Goal: Transaction & Acquisition: Obtain resource

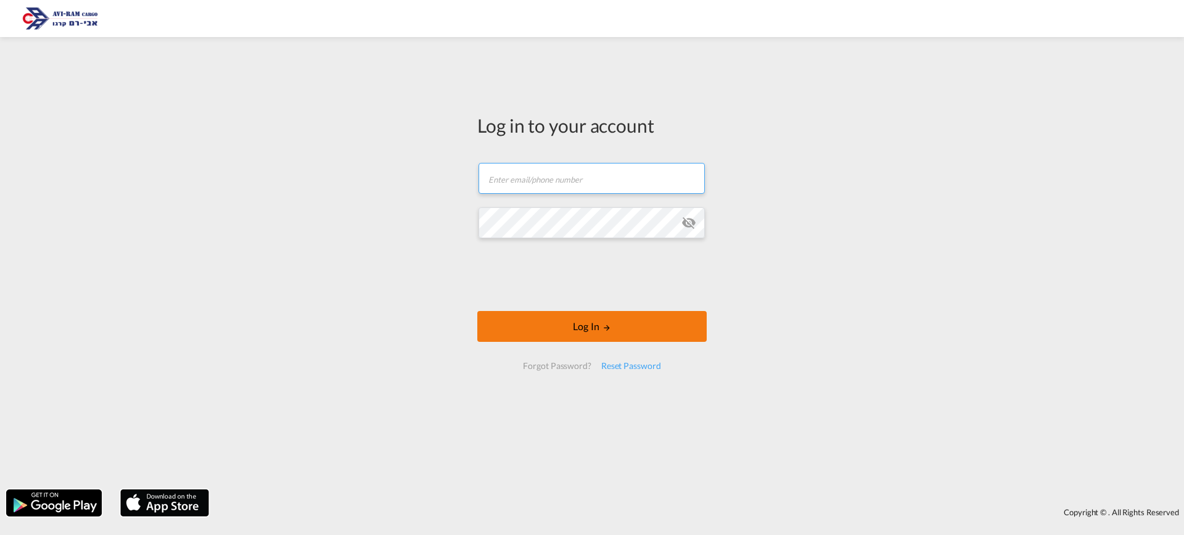
type input "[EMAIL_ADDRESS][DOMAIN_NAME]"
click at [632, 330] on button "Log In" at bounding box center [591, 326] width 229 height 31
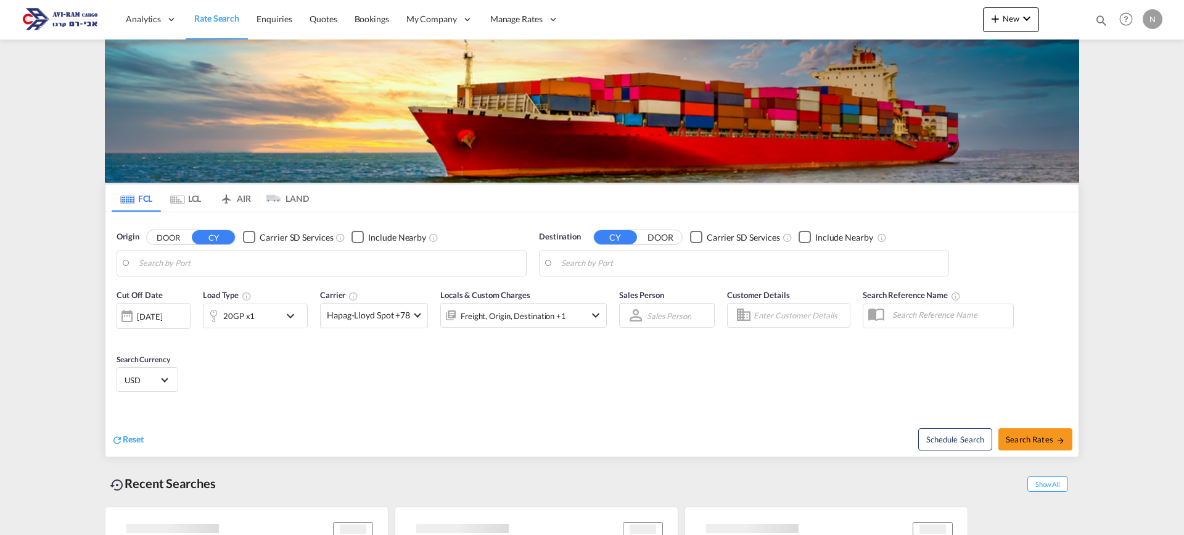
type input "Tianjin Xingang Pt, CNTXG"
type input "[GEOGRAPHIC_DATA], [GEOGRAPHIC_DATA]"
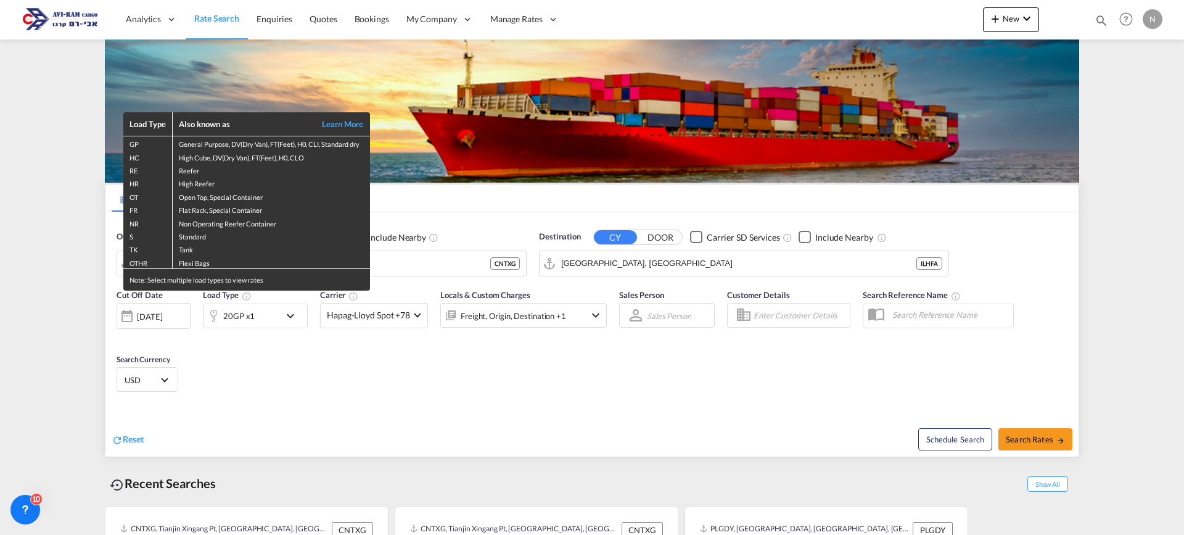
click at [287, 388] on div "Load Type Also known as Learn More GP General Purpose, DV(Dry Van), FT(Feet), H…" at bounding box center [592, 267] width 1184 height 535
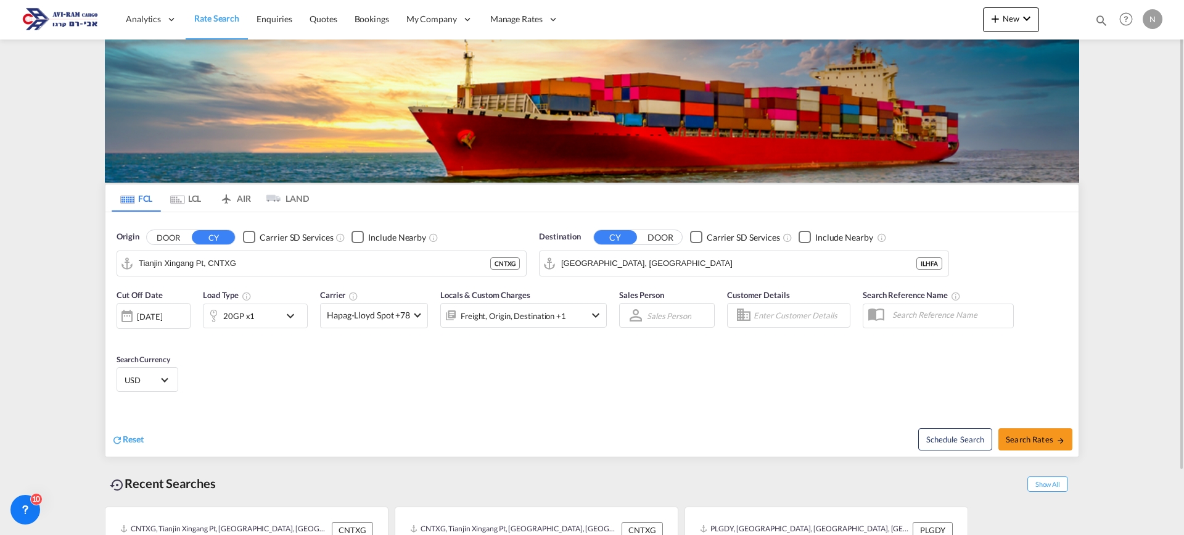
click at [292, 321] on md-icon "icon-chevron-down" at bounding box center [293, 315] width 21 height 15
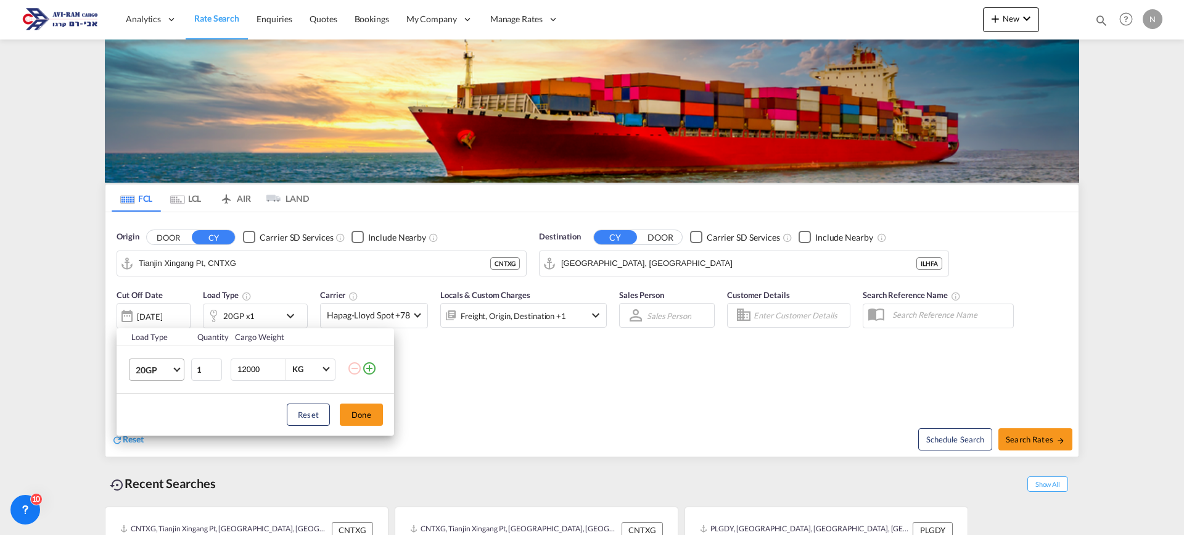
click at [171, 366] on span "20GP" at bounding box center [154, 370] width 36 height 12
drag, startPoint x: 153, startPoint y: 432, endPoint x: 168, endPoint y: 432, distance: 14.8
click at [153, 432] on div "40HC" at bounding box center [147, 428] width 23 height 12
click at [359, 422] on button "Done" at bounding box center [361, 414] width 43 height 22
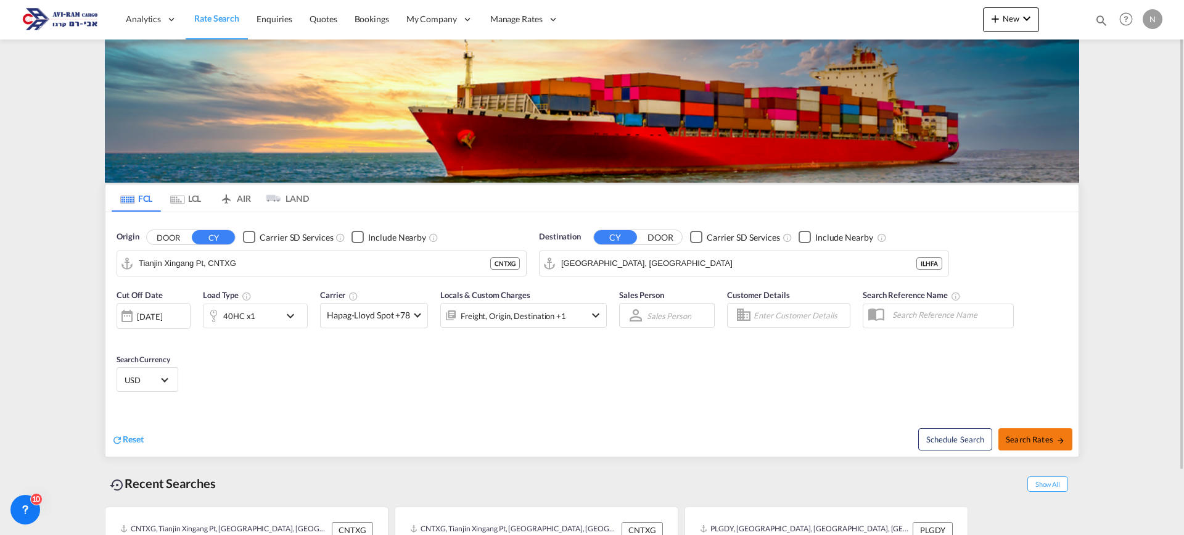
click at [1041, 436] on span "Search Rates" at bounding box center [1035, 439] width 59 height 10
type input "CNTXG to ILHFA / [DATE]"
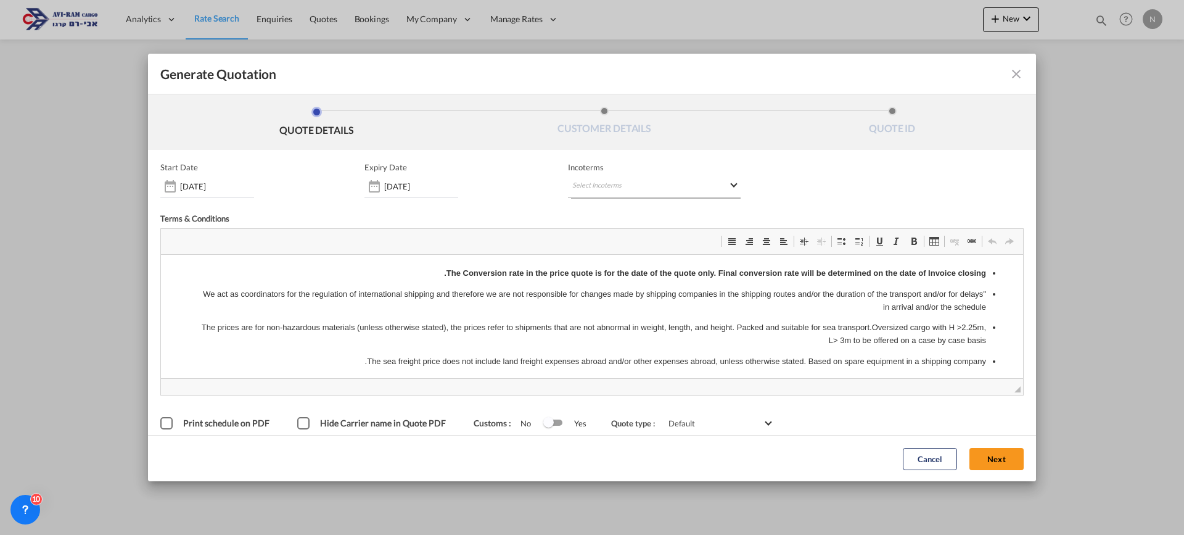
click at [603, 184] on md-select "Select Incoterms CPT - import Carrier Paid to CFR - export Cost and Freight DAP…" at bounding box center [654, 187] width 173 height 22
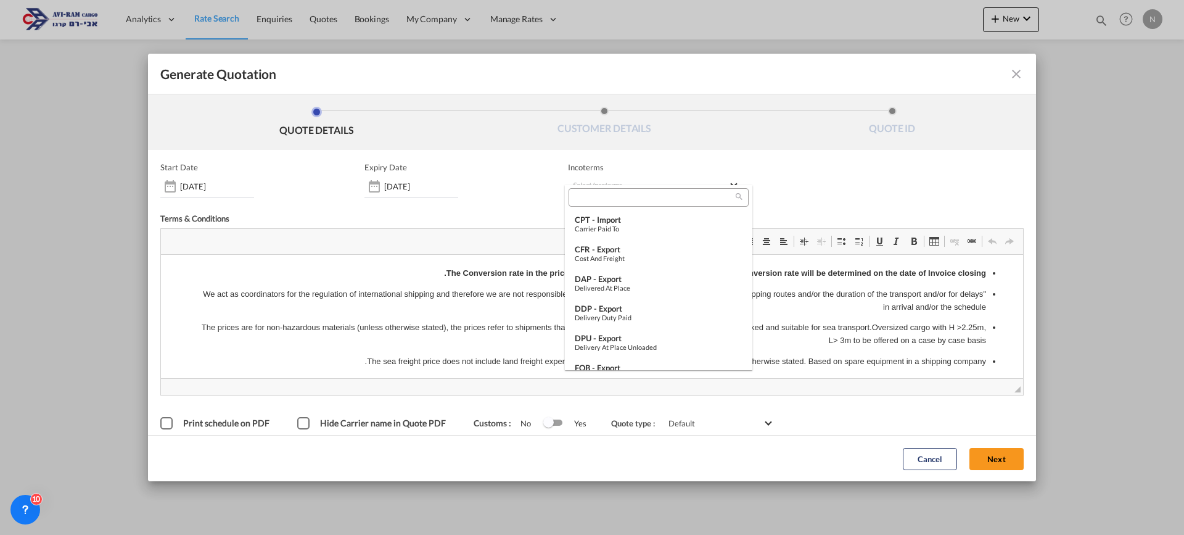
click at [596, 196] on input "search" at bounding box center [653, 197] width 163 height 11
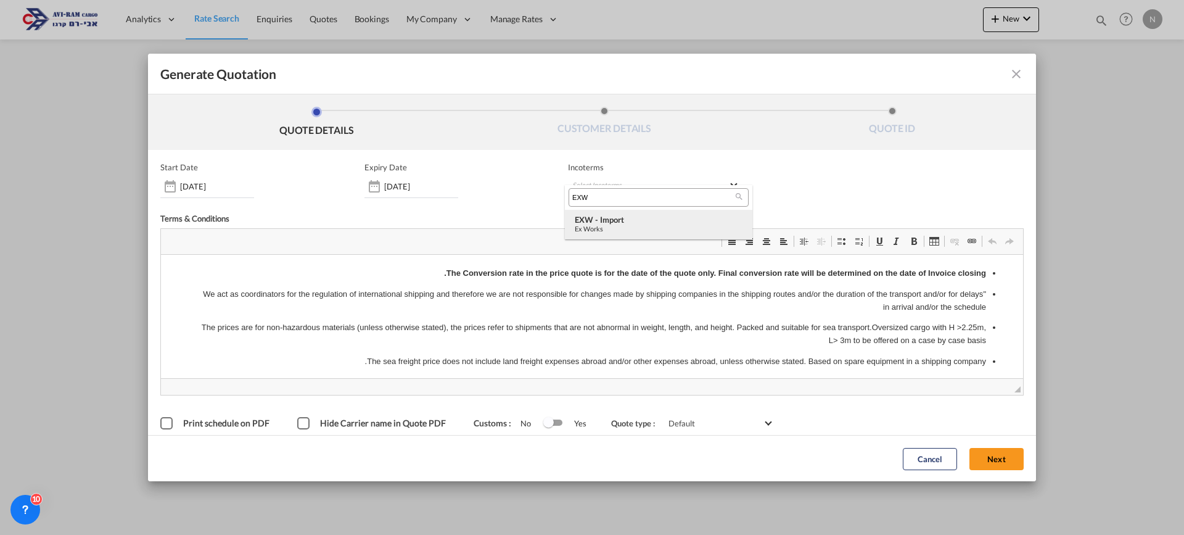
type input "EXW"
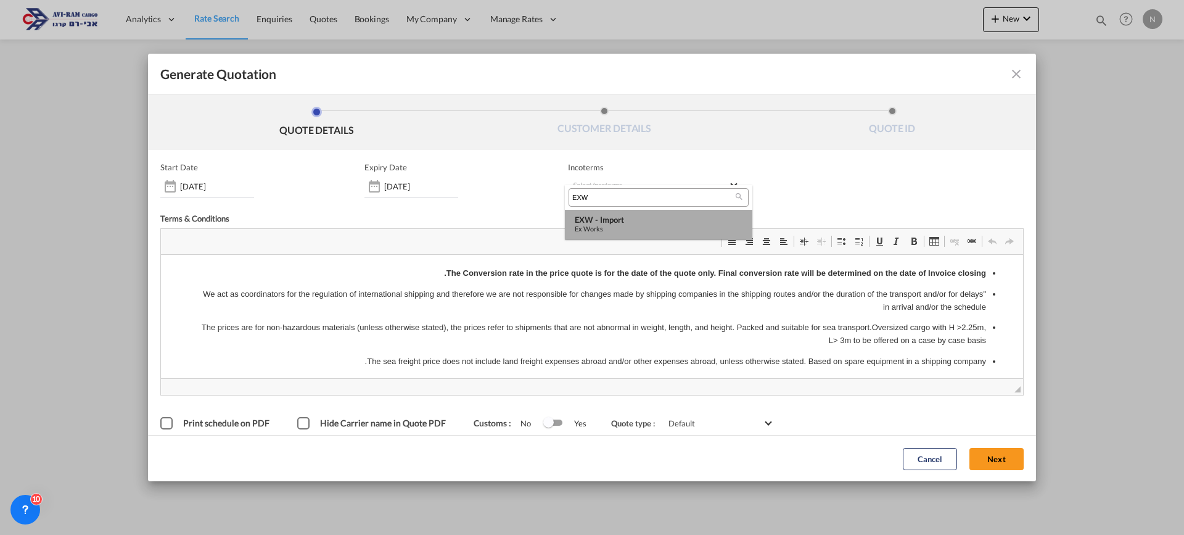
click at [594, 222] on div "EXW - import" at bounding box center [659, 220] width 168 height 10
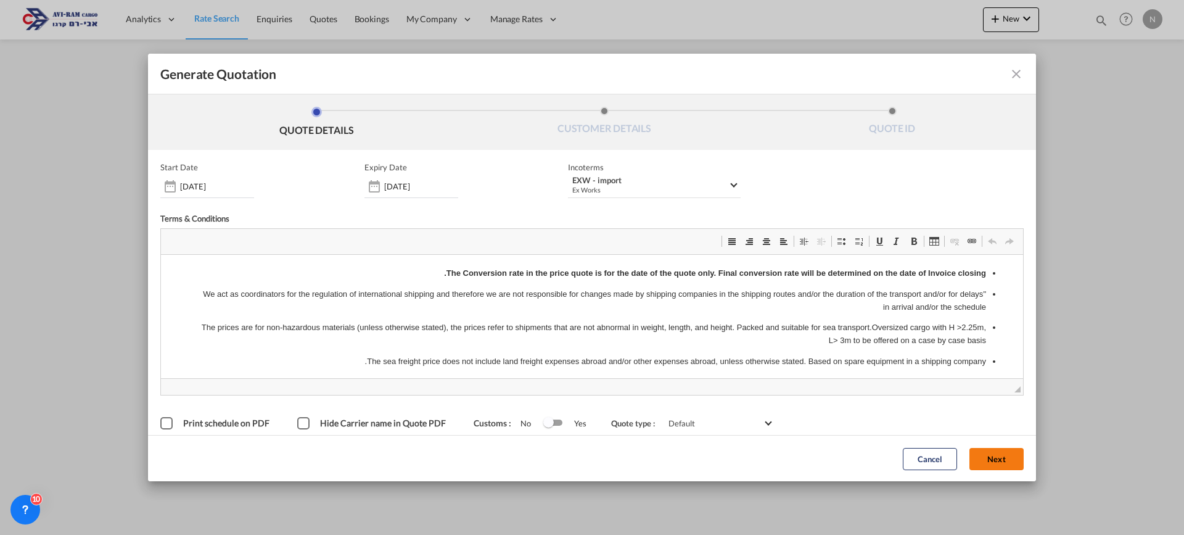
click at [986, 459] on button "Next" at bounding box center [996, 458] width 54 height 22
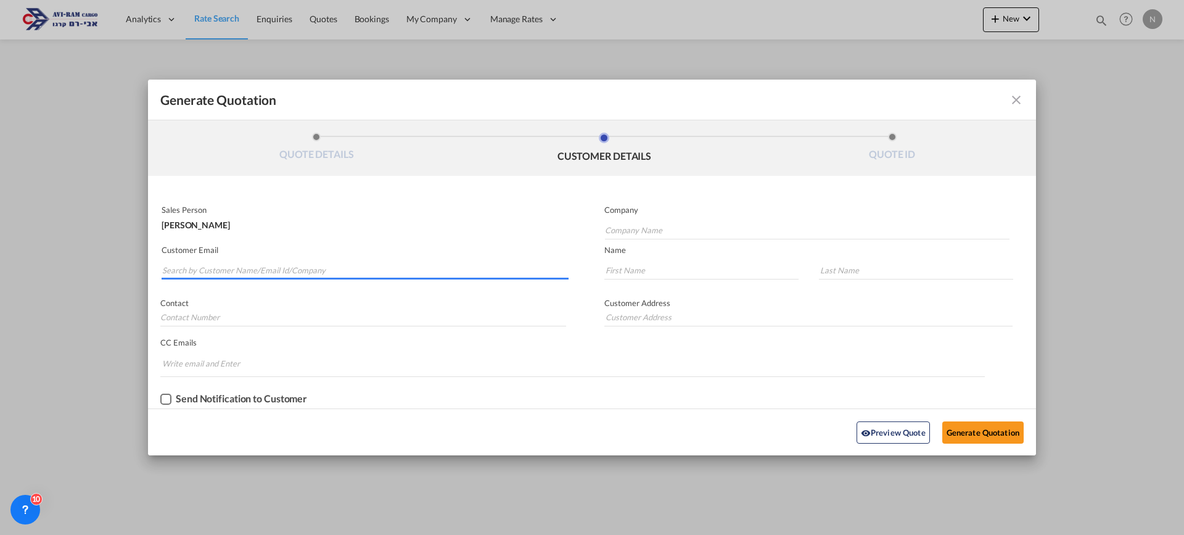
click at [246, 265] on input "Search by Customer Name/Email Id/Company" at bounding box center [365, 270] width 406 height 18
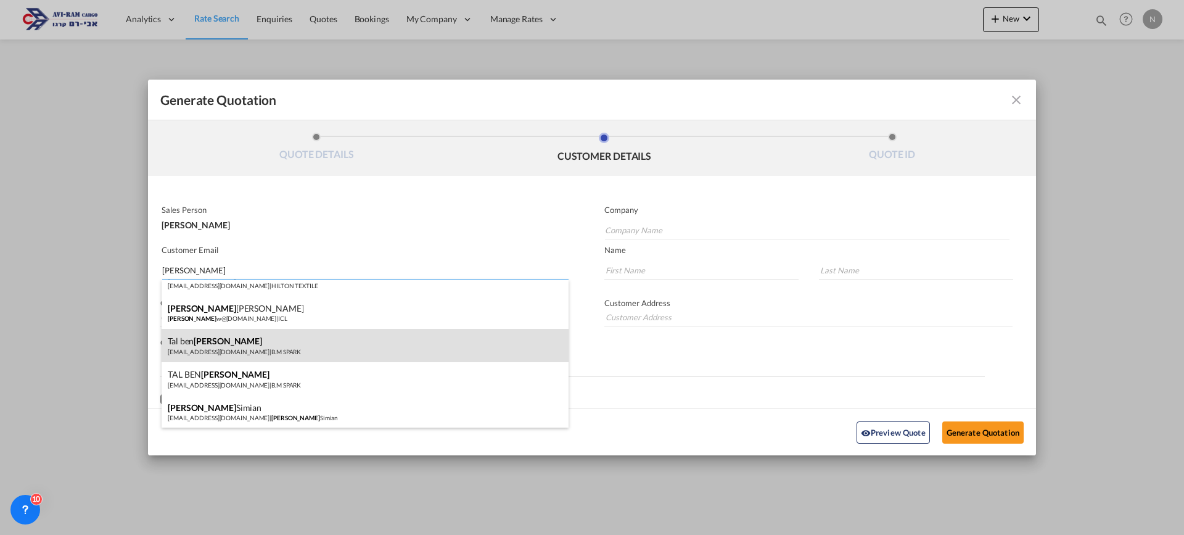
scroll to position [85, 0]
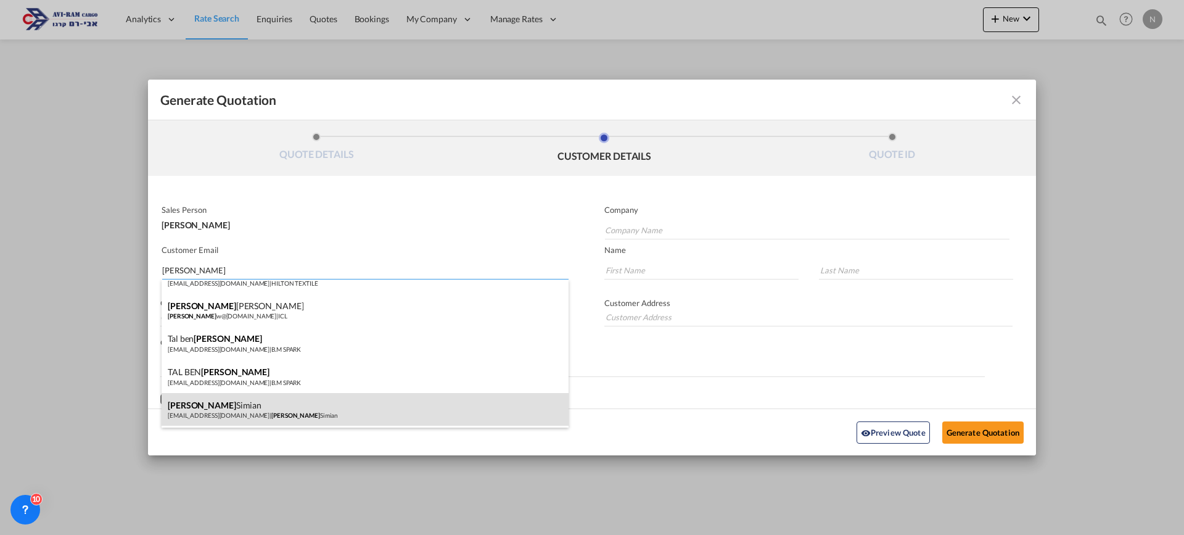
type input "[PERSON_NAME]"
click at [237, 411] on div "[PERSON_NAME] [EMAIL_ADDRESS][DOMAIN_NAME] | [PERSON_NAME]" at bounding box center [365, 409] width 407 height 33
type input "[PERSON_NAME]"
type input "[EMAIL_ADDRESS][DOMAIN_NAME]"
type input "[PERSON_NAME]"
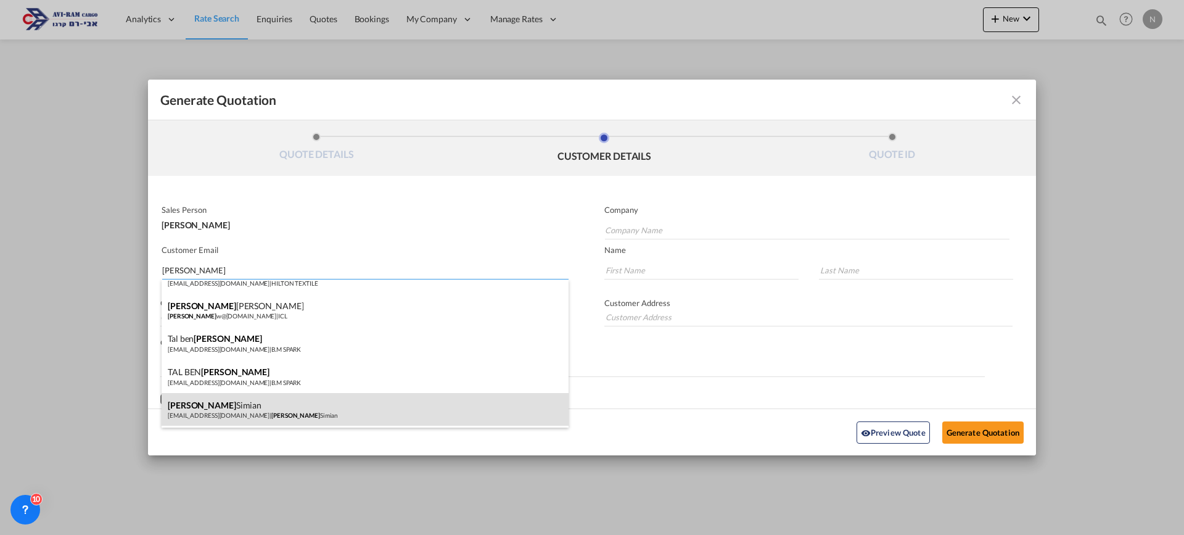
type input "Simian"
type input "[PERSON_NAME]"
type input "Hadera"
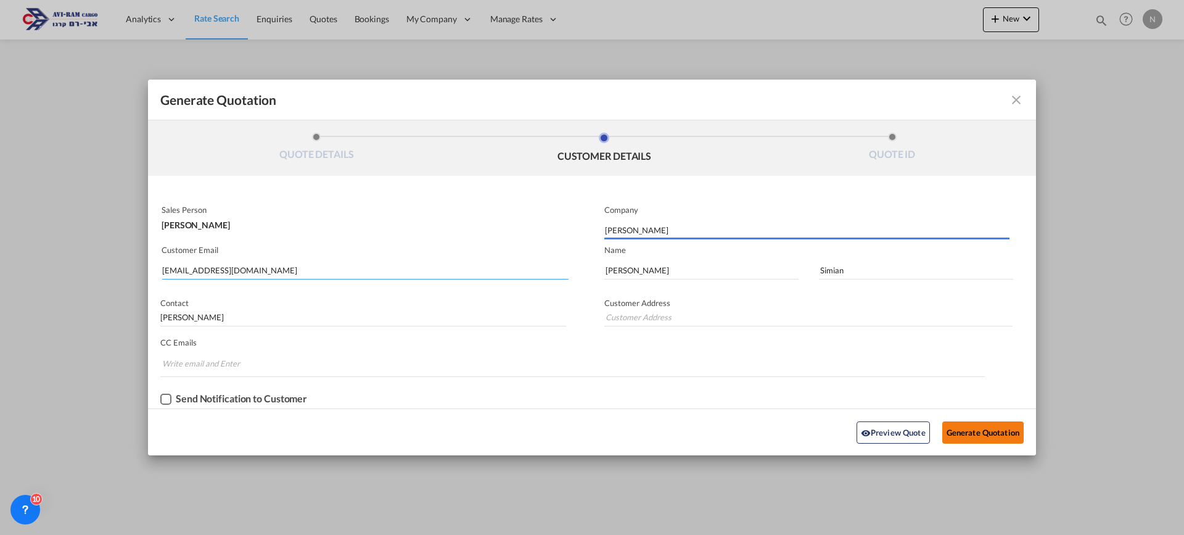
type input "Hadera"
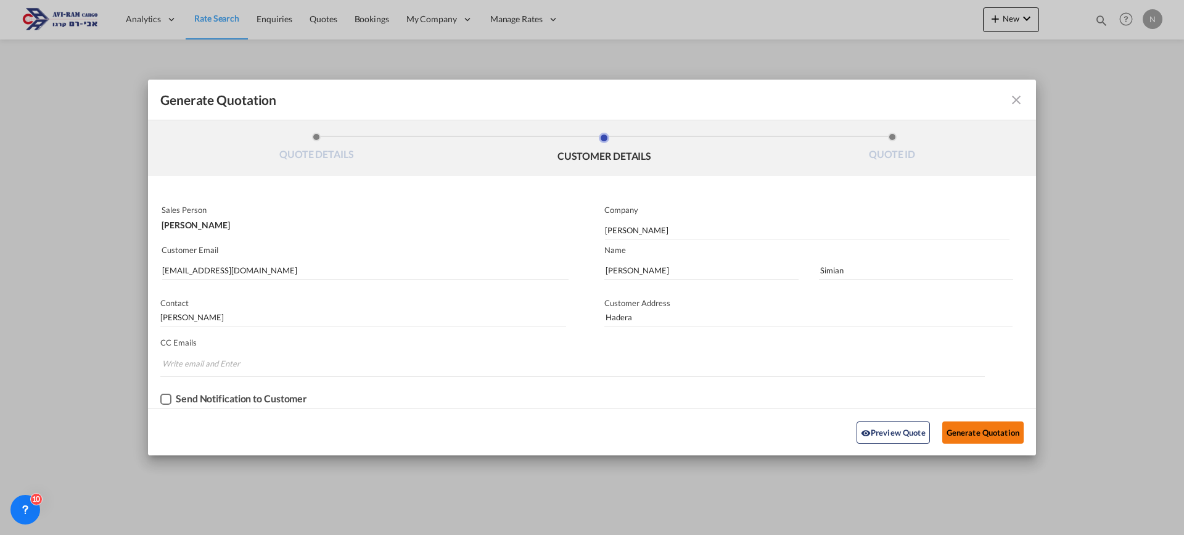
click at [959, 430] on button "Generate Quotation" at bounding box center [982, 432] width 81 height 22
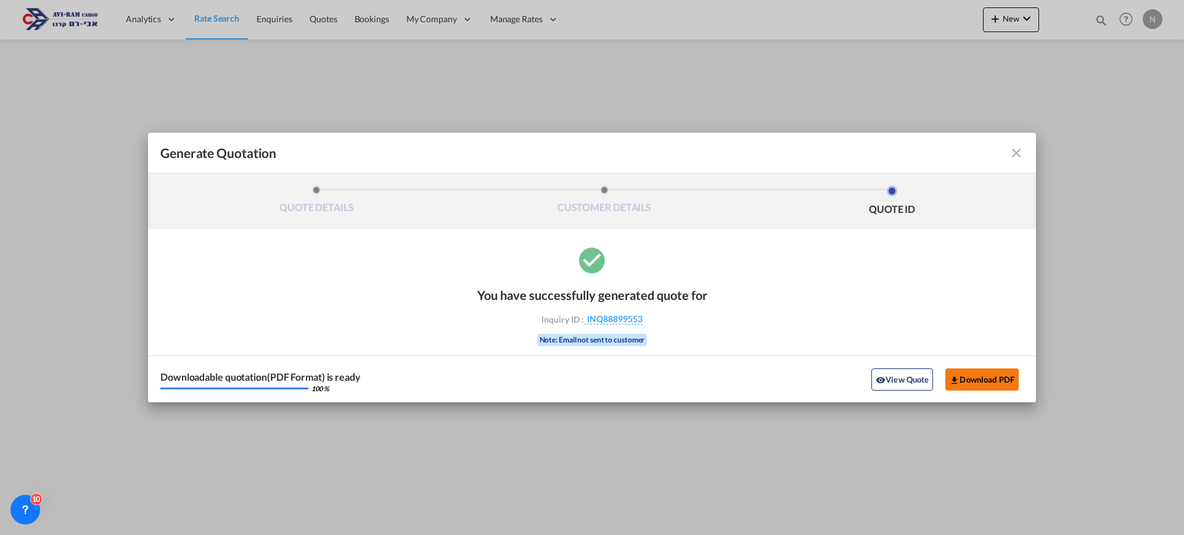
click at [983, 384] on button "Download PDF" at bounding box center [981, 379] width 73 height 22
